Goal: Information Seeking & Learning: Learn about a topic

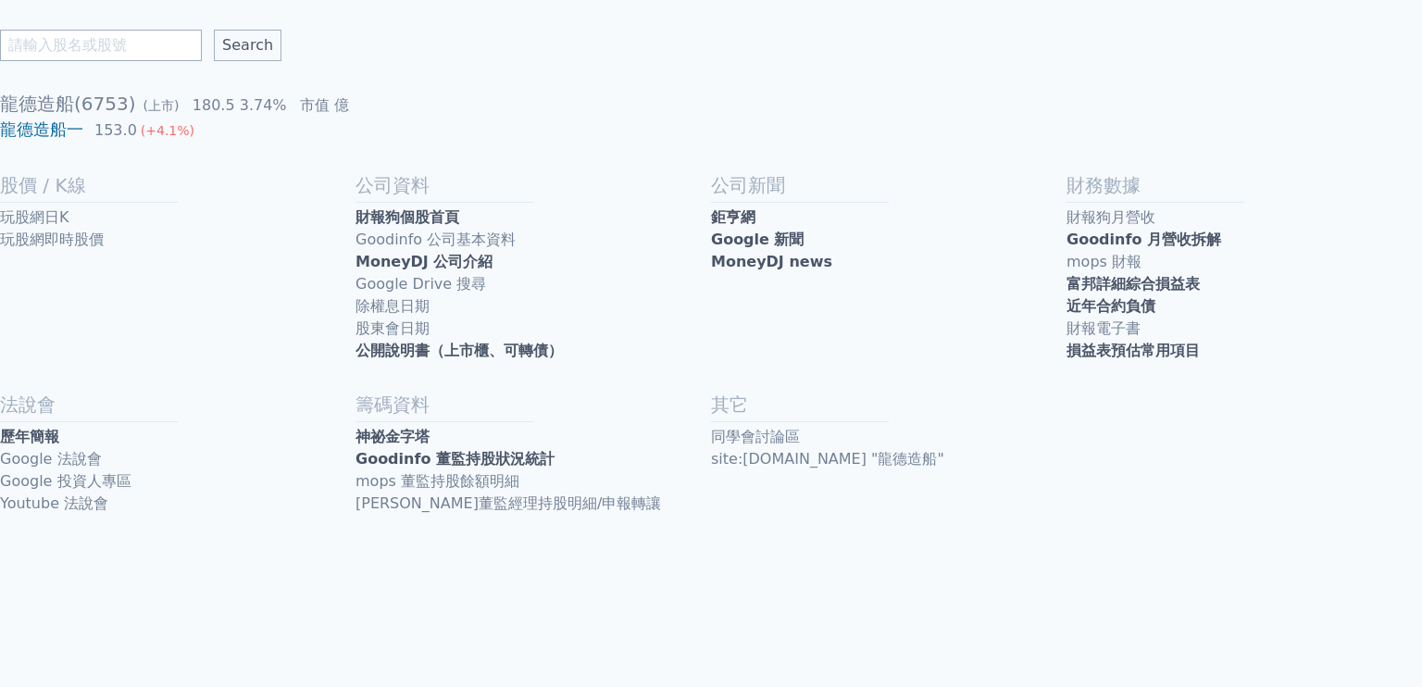
click at [124, 48] on input "text" at bounding box center [101, 45] width 202 height 31
type input "華懋"
click at [214, 30] on input "Search" at bounding box center [248, 45] width 68 height 31
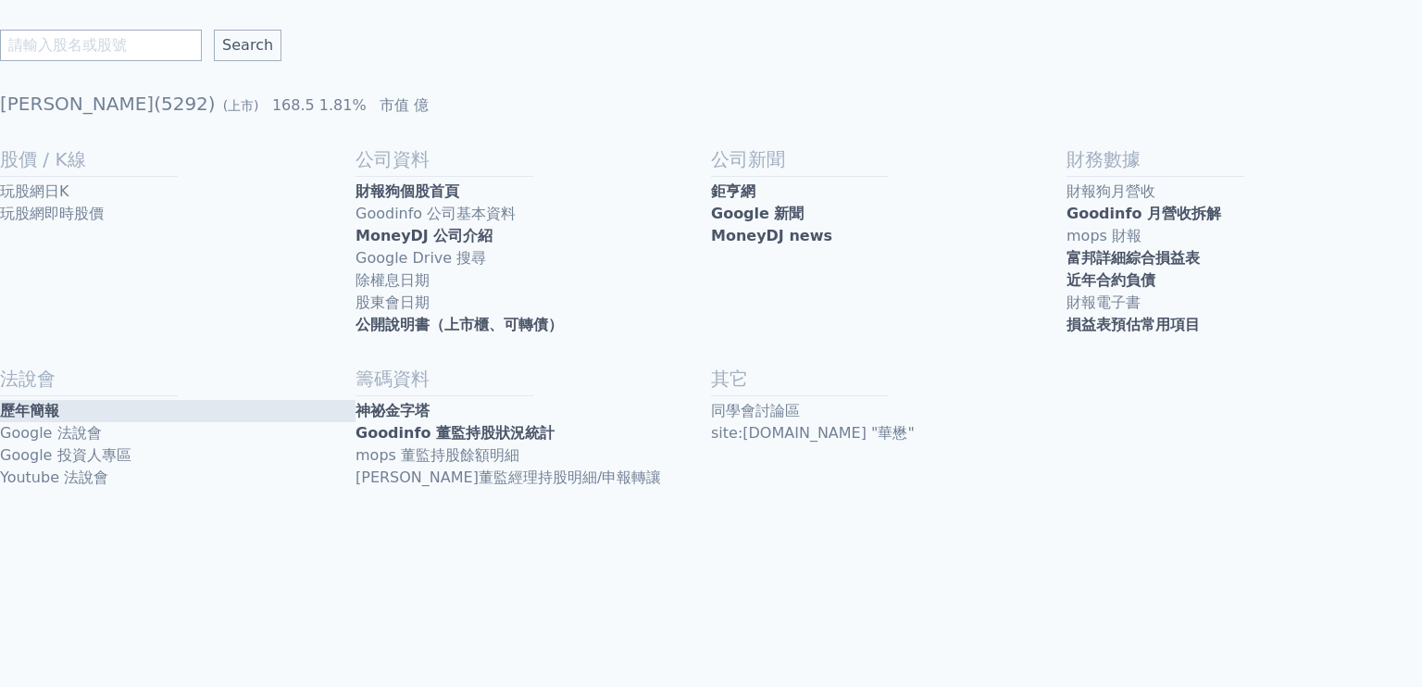
click at [56, 418] on link "歷年簡報" at bounding box center [178, 411] width 356 height 22
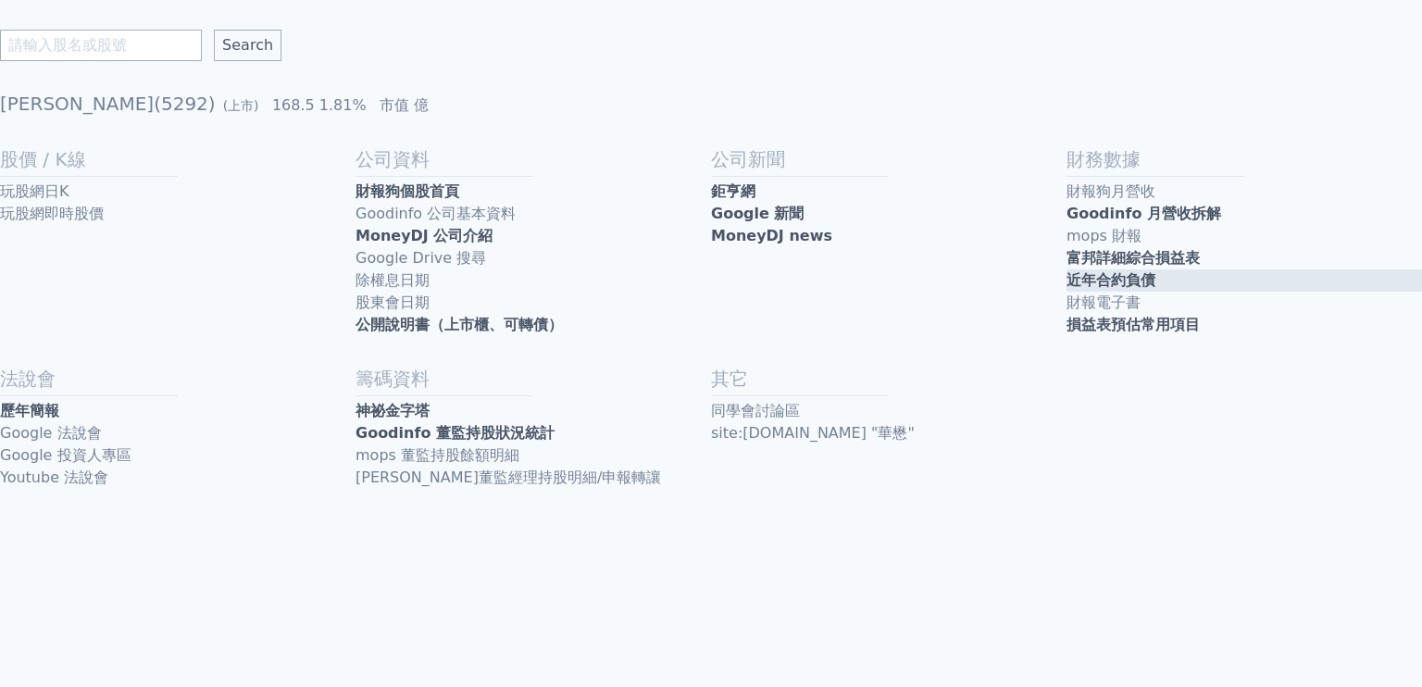
click at [1076, 281] on link "近年合約負債" at bounding box center [1245, 280] width 356 height 22
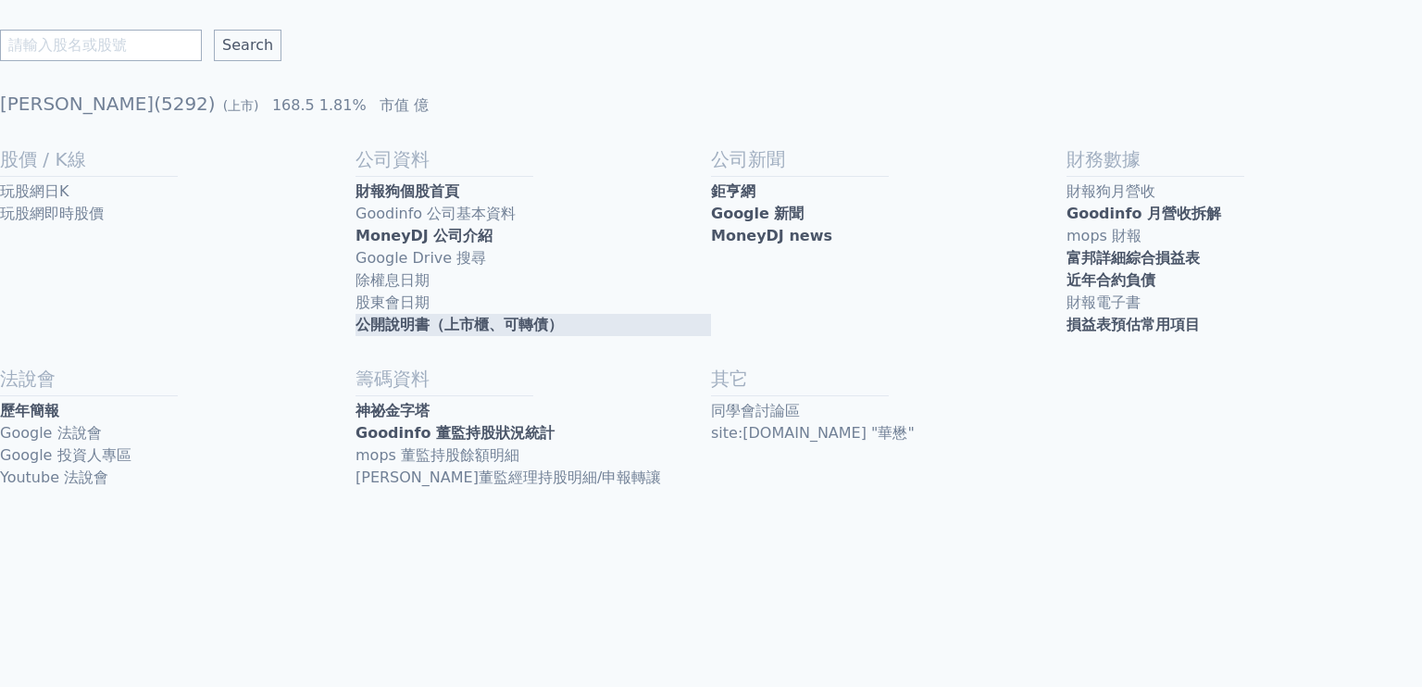
click at [515, 327] on link "公開說明書（上市櫃、可轉債）" at bounding box center [534, 325] width 356 height 22
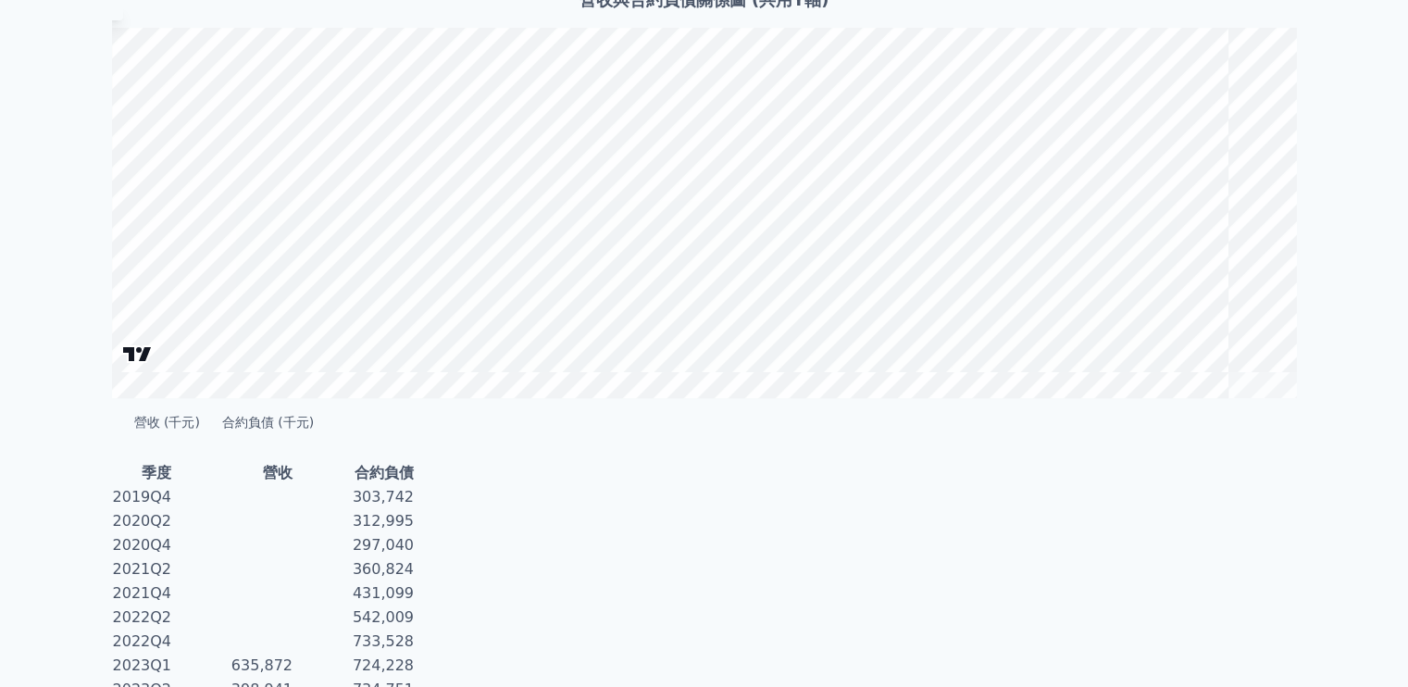
scroll to position [506, 0]
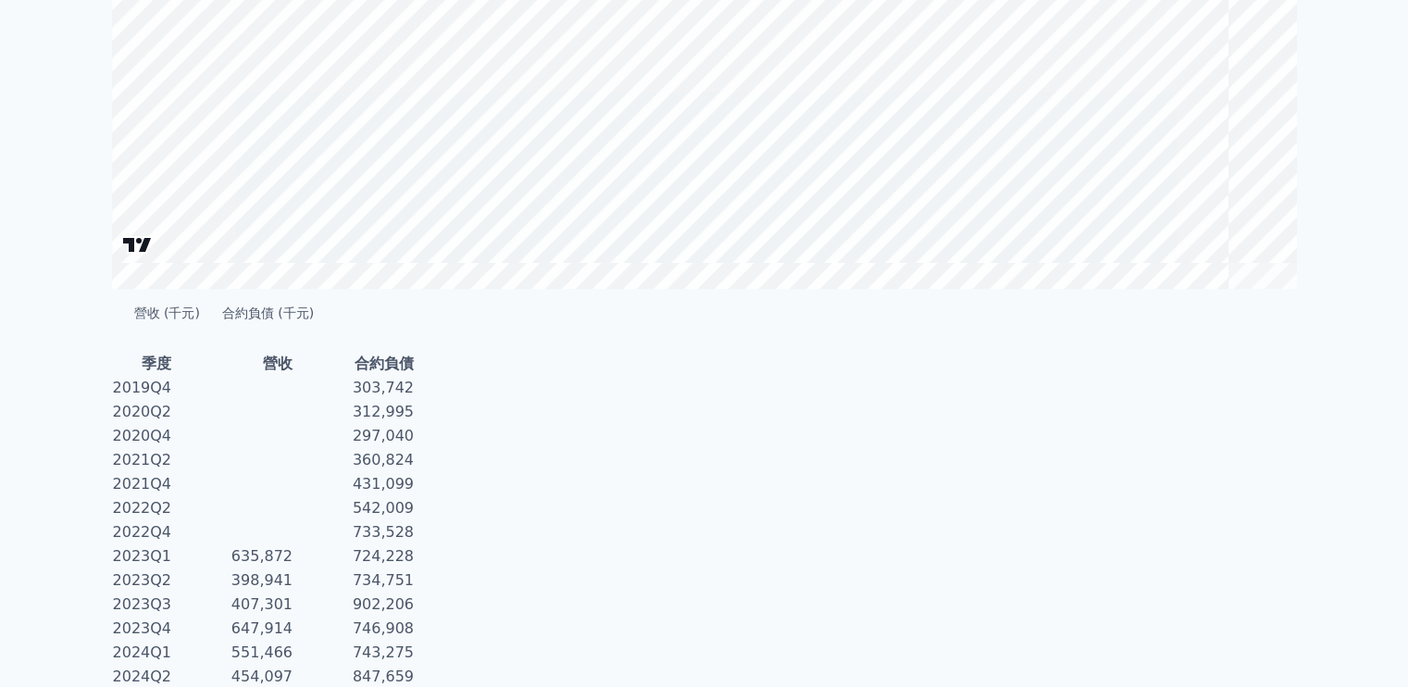
scroll to position [790, 0]
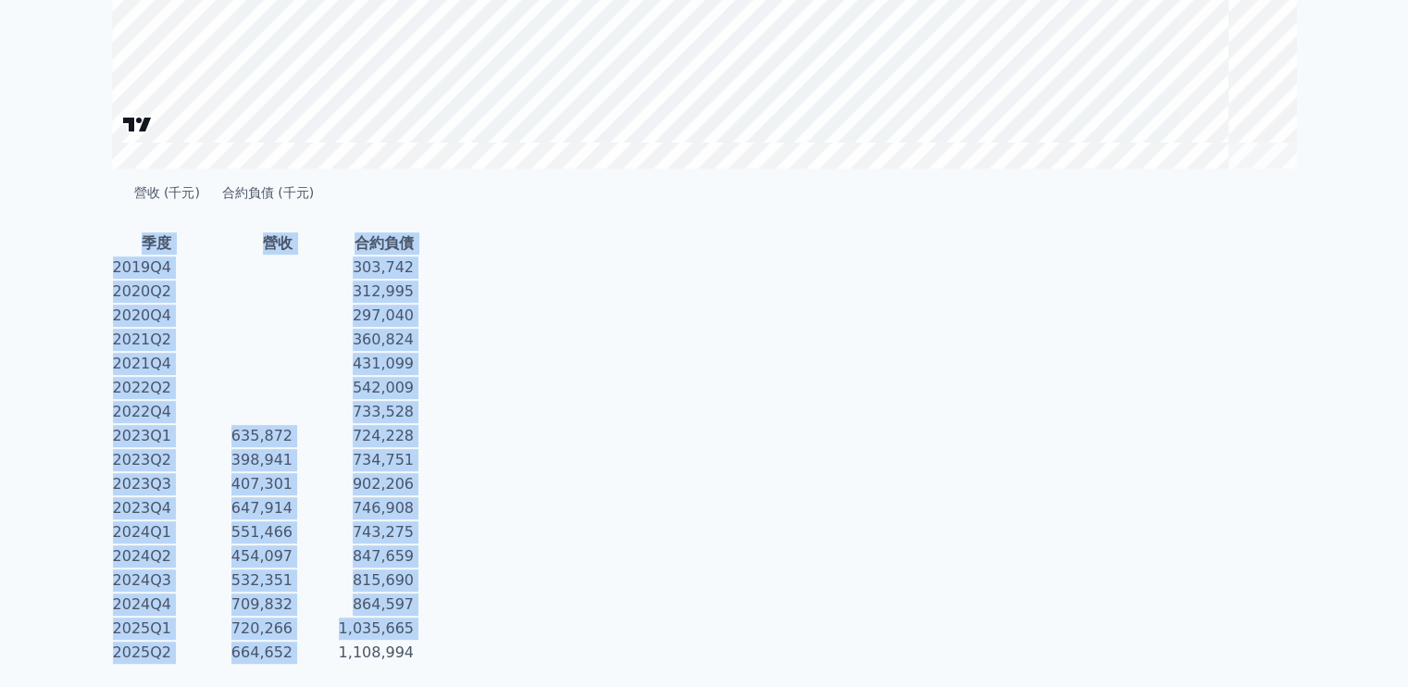
drag, startPoint x: 411, startPoint y: 651, endPoint x: 481, endPoint y: 645, distance: 69.7
